Goal: Navigation & Orientation: Find specific page/section

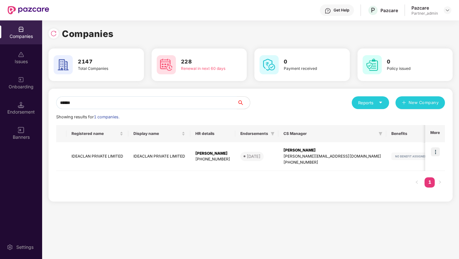
scroll to position [0, 1]
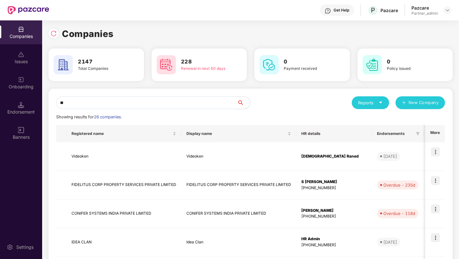
type input "*"
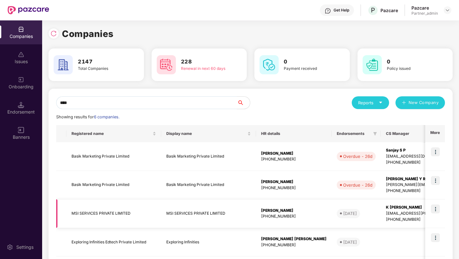
type input "***"
click at [434, 209] on img at bounding box center [435, 209] width 9 height 9
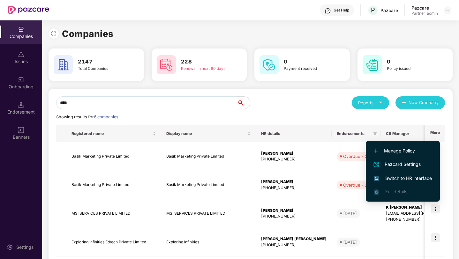
click at [408, 177] on span "Switch to HR interface" at bounding box center [403, 178] width 58 height 7
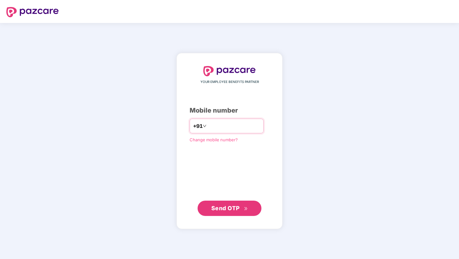
click at [245, 131] on input "number" at bounding box center [234, 126] width 52 height 10
type input "**********"
click at [247, 207] on icon "double-right" at bounding box center [246, 209] width 4 height 4
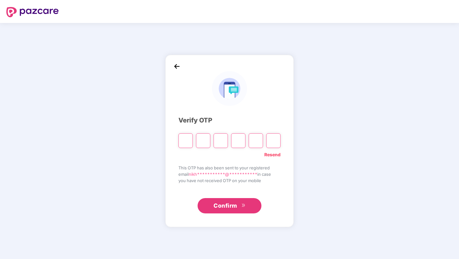
type input "*"
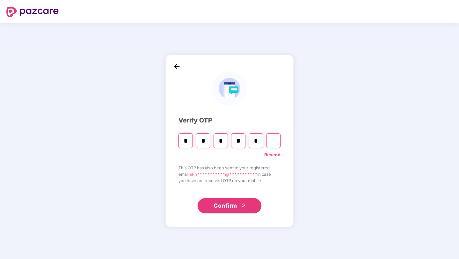
type input "*"
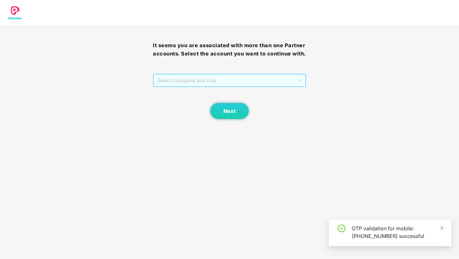
click at [242, 85] on span "Select company and role" at bounding box center [229, 80] width 145 height 12
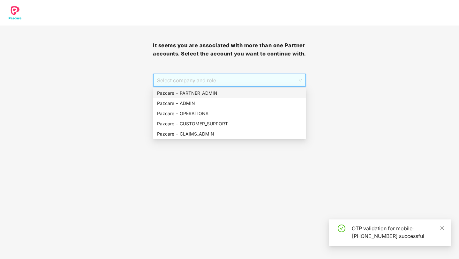
click at [215, 95] on div "Pazcare - PARTNER_ADMIN" at bounding box center [229, 93] width 145 height 7
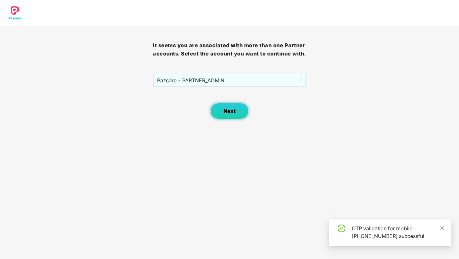
click at [232, 112] on span "Next" at bounding box center [230, 111] width 12 height 6
